Goal: Task Accomplishment & Management: Use online tool/utility

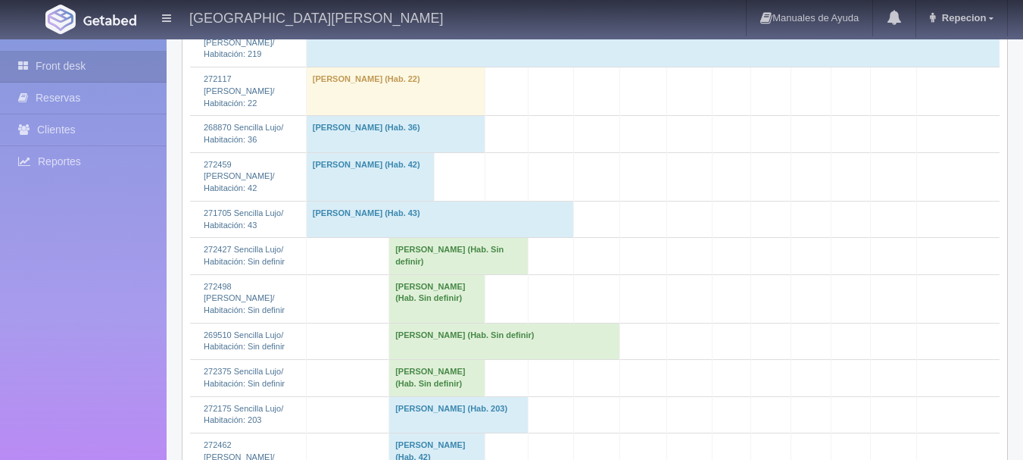
scroll to position [1818, 0]
click at [411, 274] on td "[PERSON_NAME] (Hab. Sin definir)" at bounding box center [458, 256] width 139 height 36
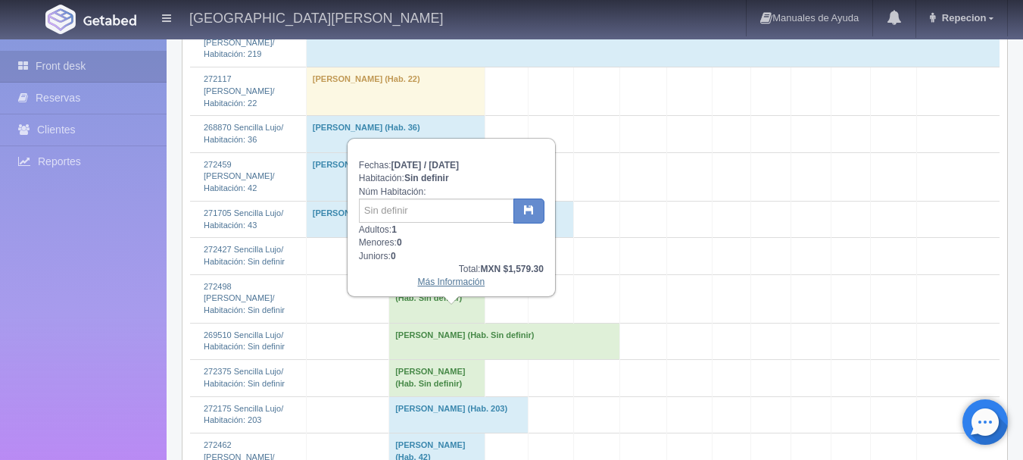
click at [438, 282] on link "Más Información" at bounding box center [450, 281] width 67 height 11
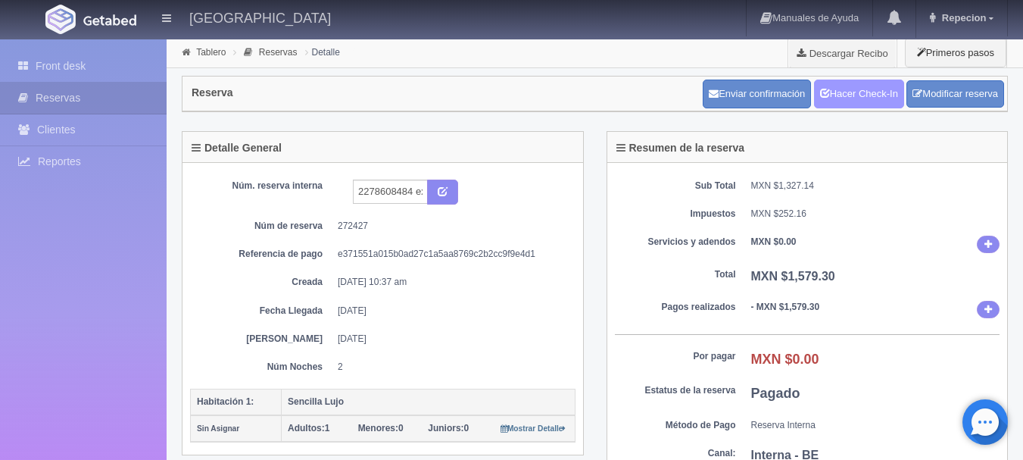
click at [855, 98] on link "Hacer Check-In" at bounding box center [859, 94] width 90 height 29
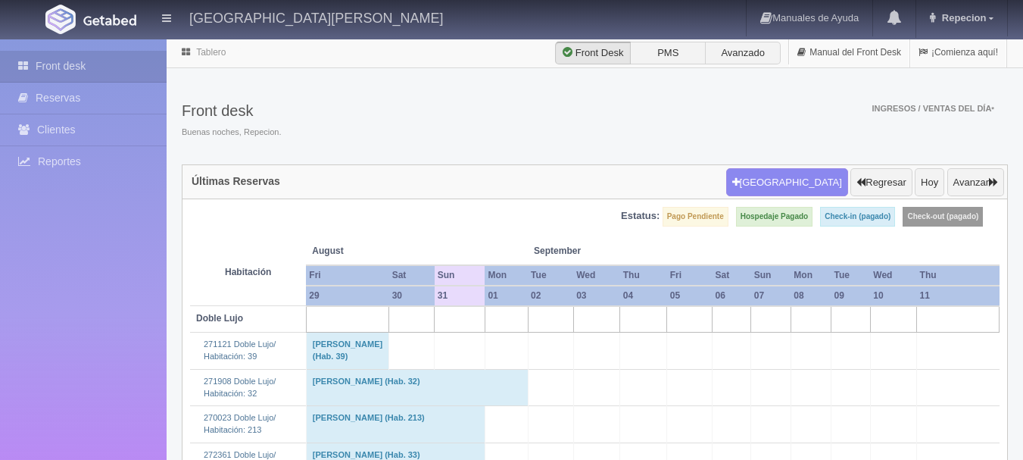
scroll to position [1818, 0]
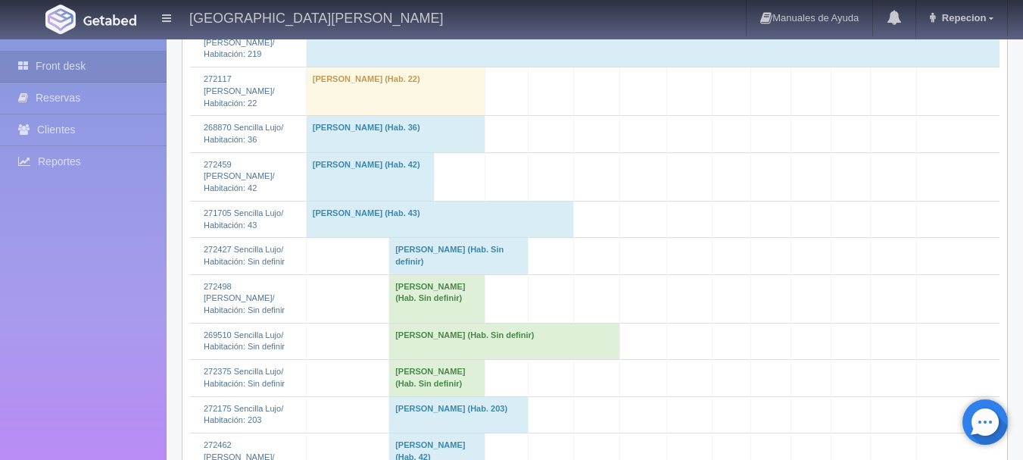
click at [423, 274] on td "[PERSON_NAME] (Hab. Sin definir)" at bounding box center [458, 256] width 139 height 36
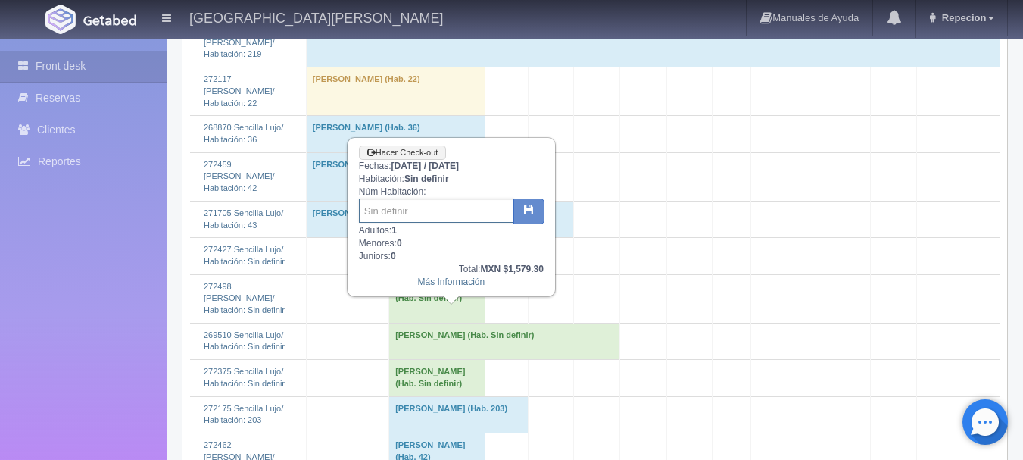
click at [466, 211] on input "text" at bounding box center [436, 210] width 155 height 24
type input "106"
click at [531, 209] on icon "button" at bounding box center [529, 210] width 10 height 10
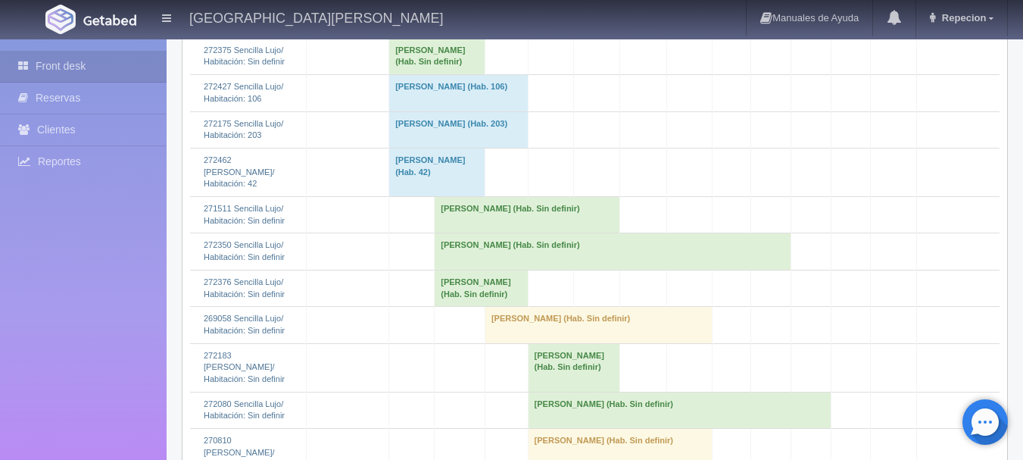
scroll to position [2121, 0]
